Goal: Transaction & Acquisition: Purchase product/service

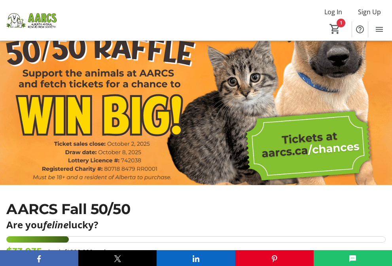
scroll to position [79, 0]
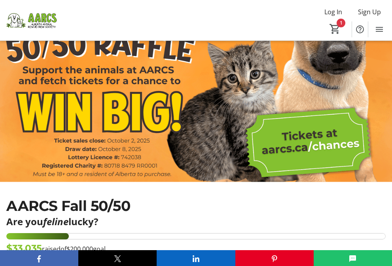
click at [0, 0] on img at bounding box center [0, 0] width 0 height 0
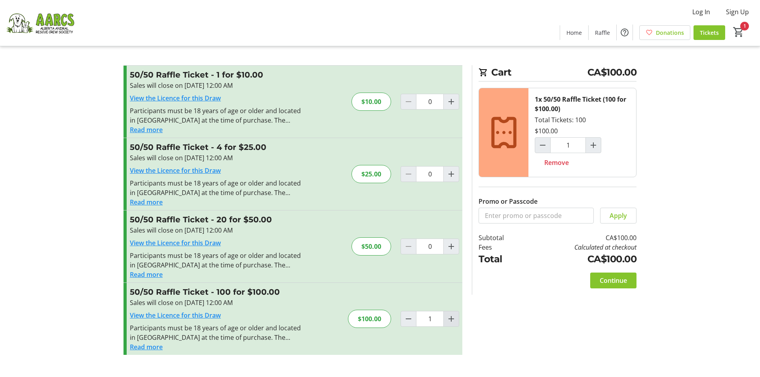
click at [398, 265] on mat-icon "Increment by one" at bounding box center [452, 319] width 10 height 10
type input "2"
click at [398, 265] on mat-icon "Decrement by one" at bounding box center [409, 319] width 10 height 10
type input "1"
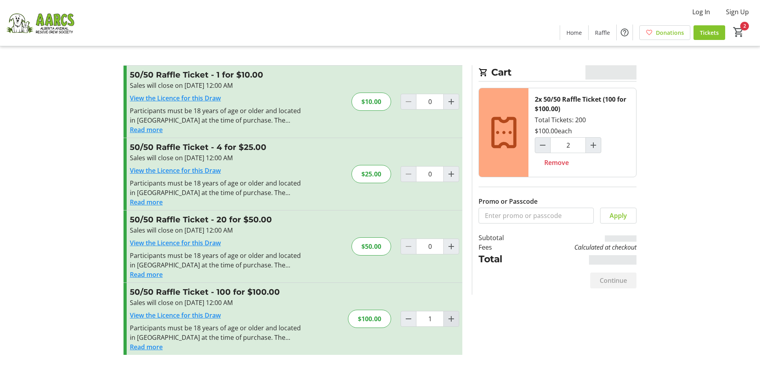
type input "1"
click at [398, 265] on mat-icon "Increment by one" at bounding box center [452, 319] width 10 height 10
type input "3"
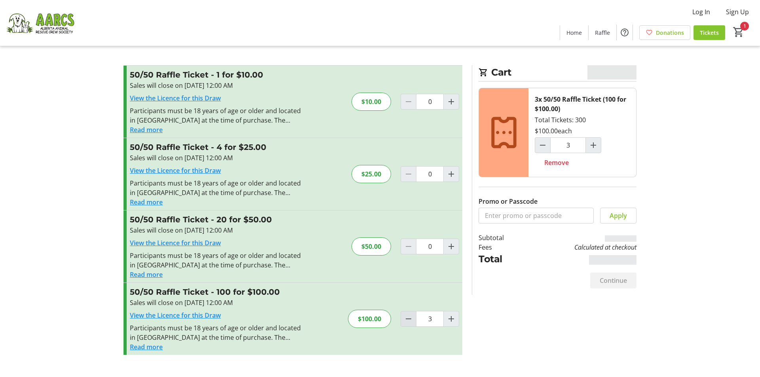
click at [398, 265] on mat-icon "Decrement by one" at bounding box center [409, 319] width 10 height 10
type input "2"
click at [398, 242] on mat-icon "Increment by one" at bounding box center [452, 247] width 10 height 10
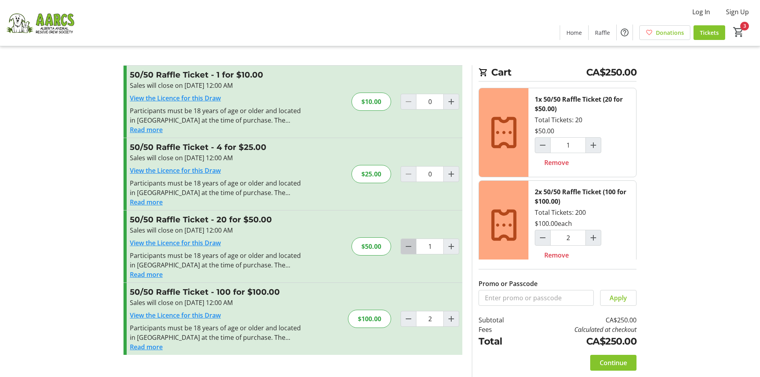
click at [398, 246] on mat-icon "Decrement by one" at bounding box center [409, 247] width 10 height 10
type input "0"
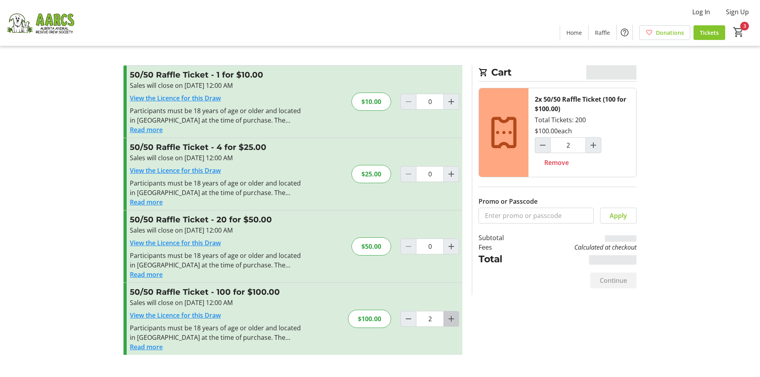
click at [398, 265] on mat-icon "Increment by one" at bounding box center [452, 319] width 10 height 10
type input "3"
click at [398, 265] on mat-icon "Increment by one" at bounding box center [452, 319] width 10 height 10
type input "4"
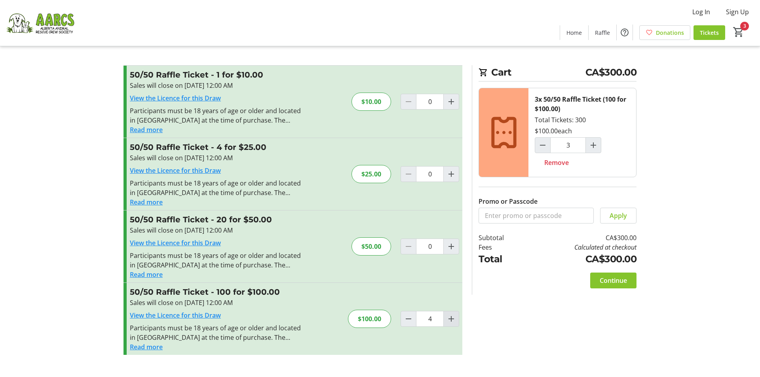
type input "4"
click at [398, 244] on input "0" at bounding box center [430, 247] width 28 height 16
click at [398, 225] on div "50/50 Raffle Ticket - 20 for $50.00 Sales will close on [DATE] 12:00 AM View th…" at bounding box center [293, 247] width 339 height 72
